Goal: Information Seeking & Learning: Find specific fact

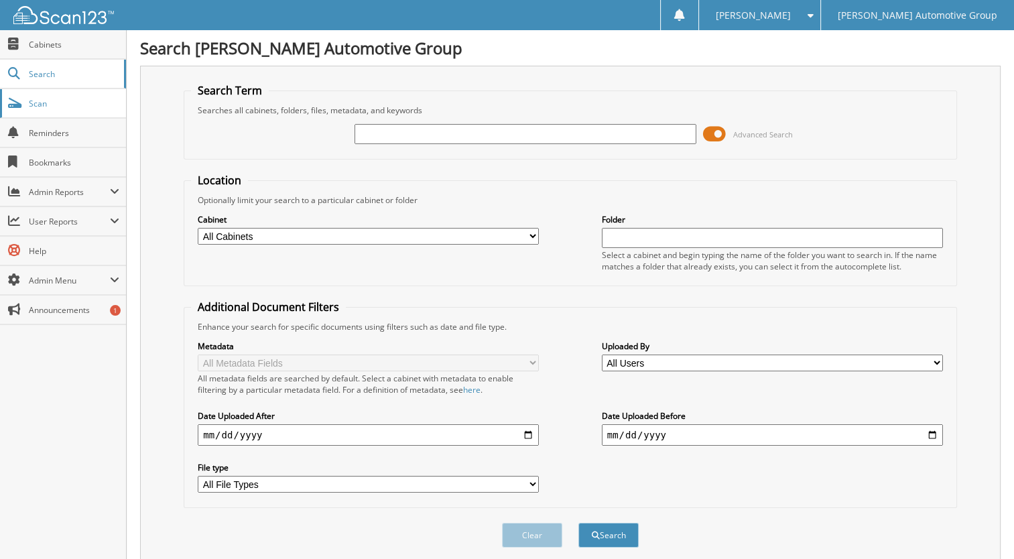
click at [21, 104] on link "Scan" at bounding box center [63, 103] width 126 height 29
type input "[US_VEHICLE_IDENTIFICATION_NUMBER]"
click at [579, 523] on button "Search" at bounding box center [609, 535] width 60 height 25
click at [488, 126] on input "KMHD35LE1DU029238" at bounding box center [525, 134] width 341 height 20
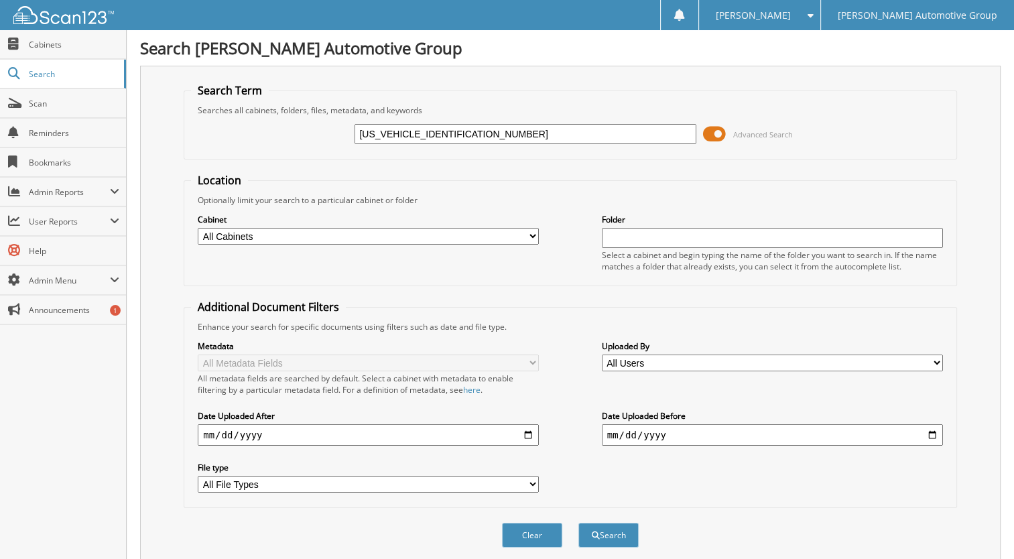
click at [488, 126] on input "KMHD35LE1DU029238" at bounding box center [525, 134] width 341 height 20
type input "404243"
click at [579, 523] on button "Search" at bounding box center [609, 535] width 60 height 25
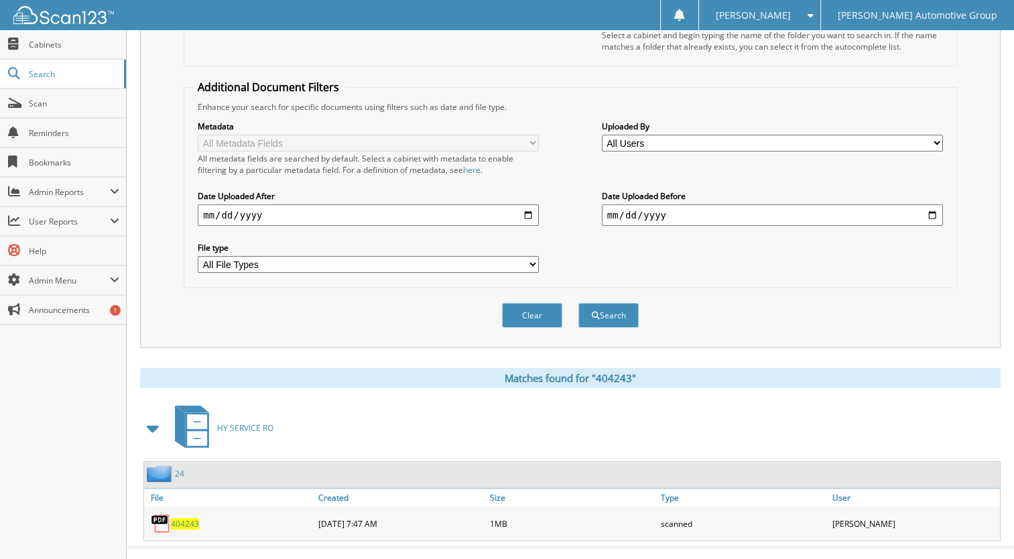
scroll to position [228, 0]
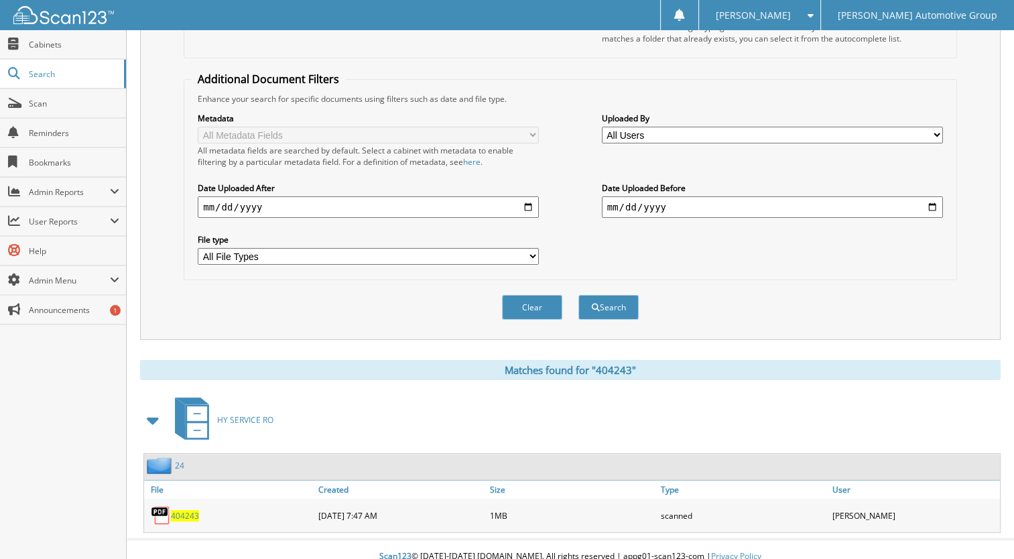
click at [179, 510] on span "404243" at bounding box center [185, 515] width 28 height 11
click at [188, 510] on span "404243" at bounding box center [185, 515] width 28 height 11
click at [174, 510] on span "404243" at bounding box center [185, 515] width 28 height 11
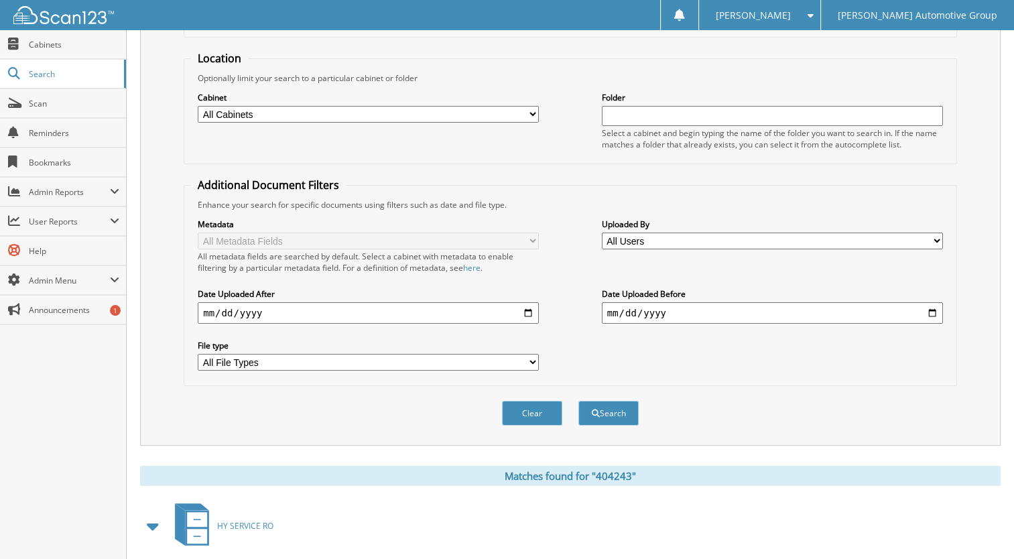
scroll to position [0, 0]
